Goal: Navigation & Orientation: Find specific page/section

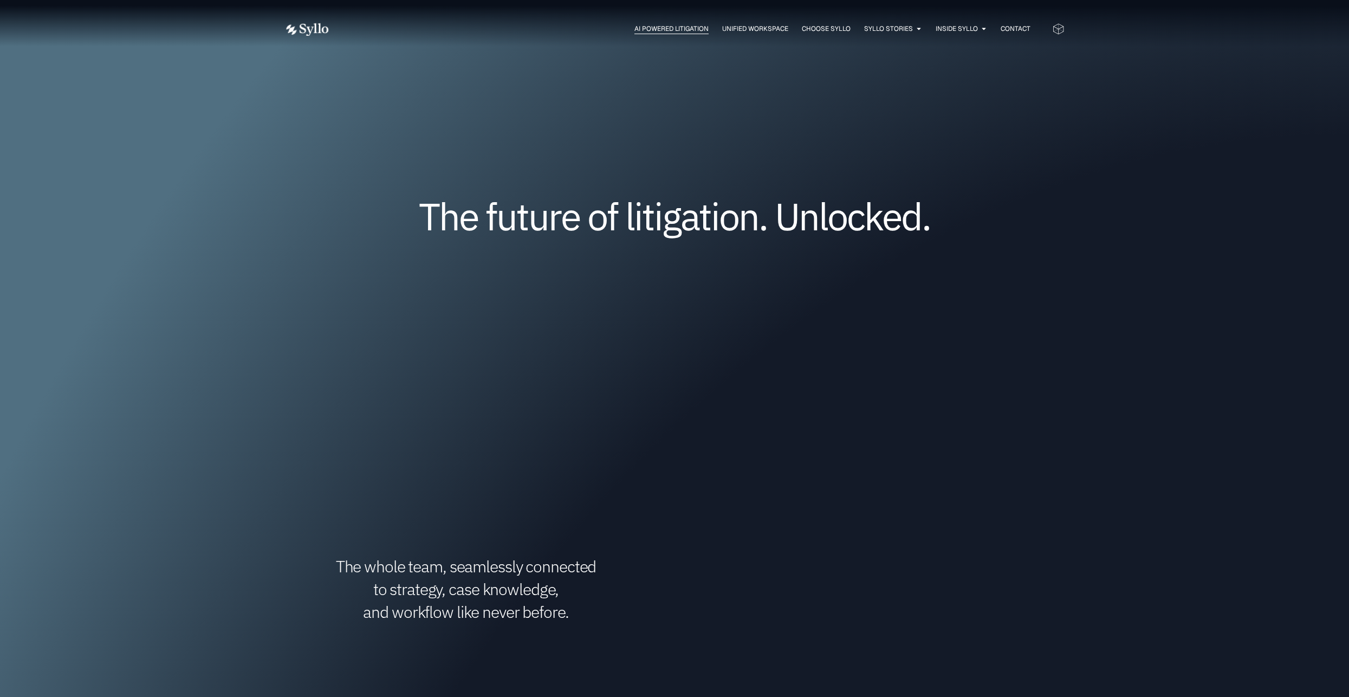
click at [684, 27] on span "AI Powered Litigation" at bounding box center [672, 29] width 74 height 10
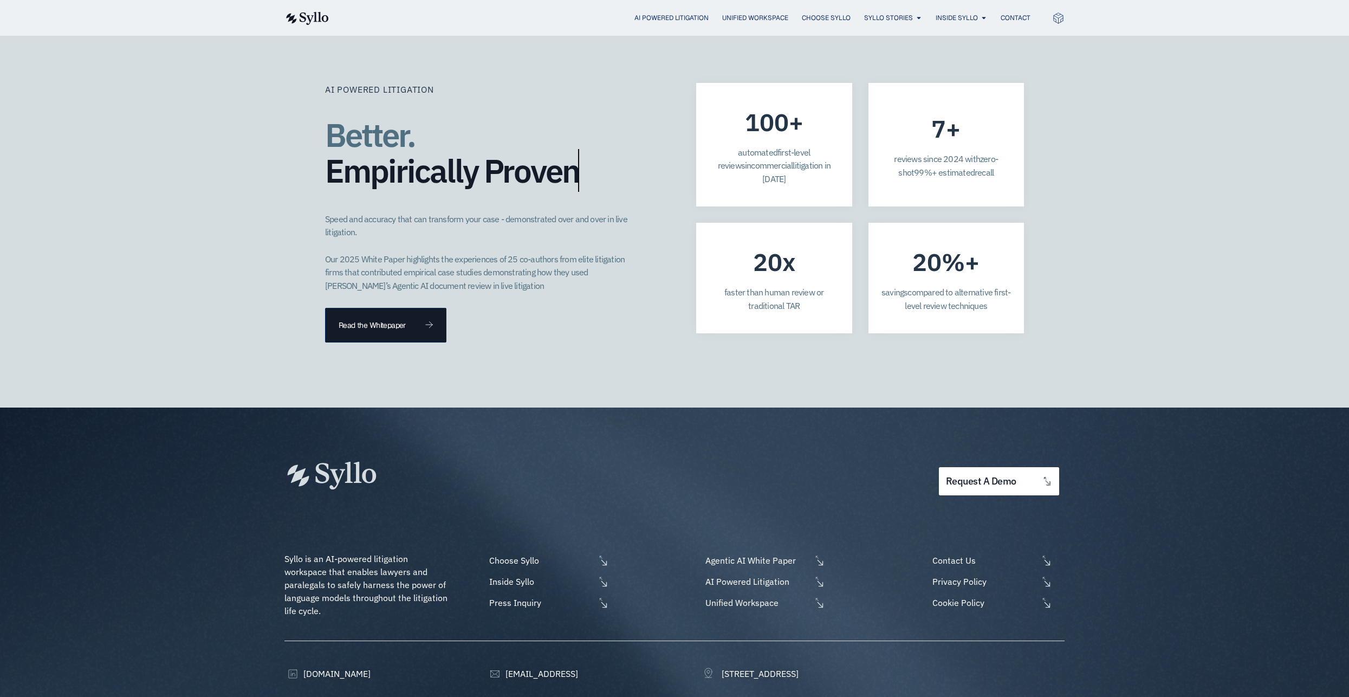
scroll to position [2953, 0]
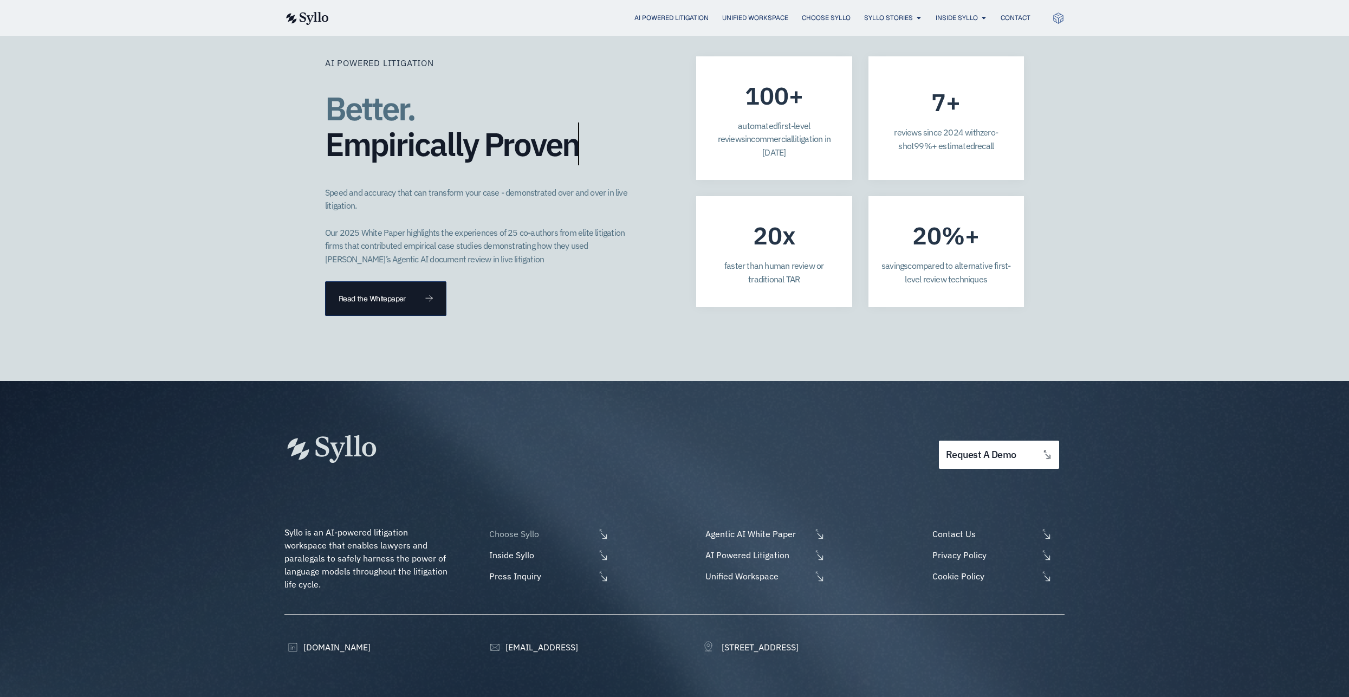
click at [525, 527] on span "Choose Syllo" at bounding box center [541, 533] width 108 height 13
